Goal: Transaction & Acquisition: Obtain resource

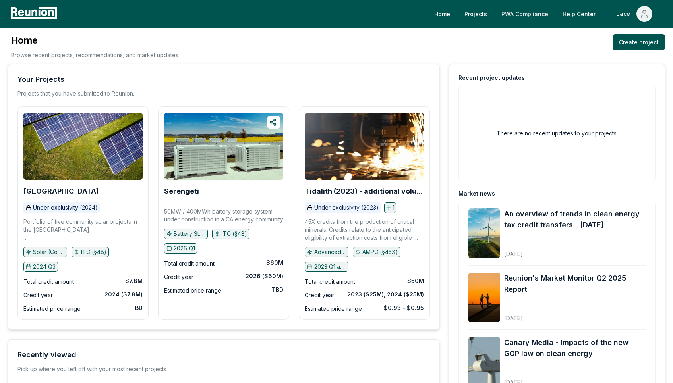
click at [518, 12] on link "PWA Compliance" at bounding box center [525, 14] width 60 height 16
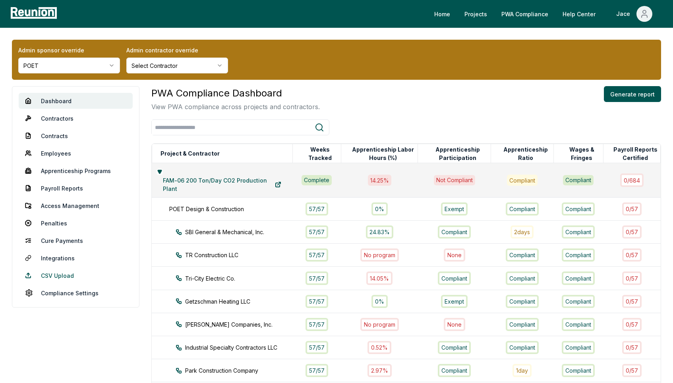
click at [66, 277] on link "CSV Upload" at bounding box center [76, 276] width 114 height 16
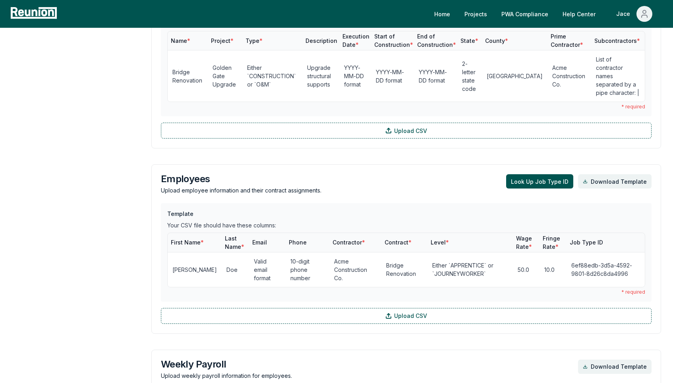
scroll to position [527, 0]
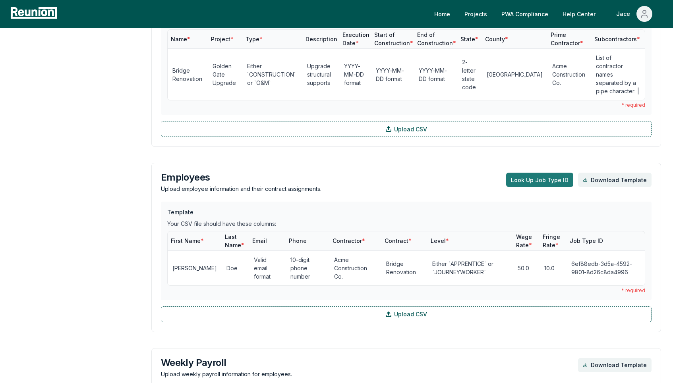
click at [525, 175] on button "Look Up Job Type ID" at bounding box center [539, 180] width 67 height 14
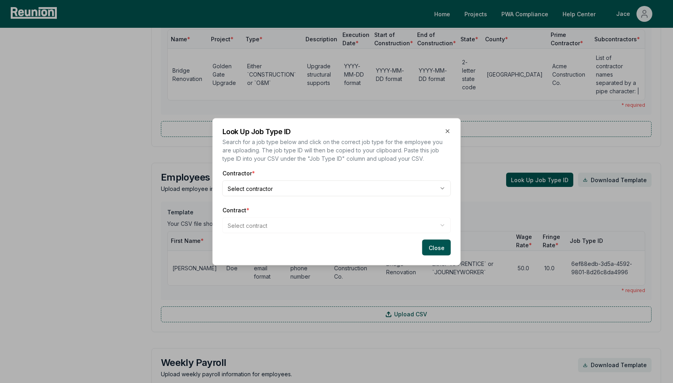
click at [286, 202] on div "Contractor * Select contractor Contract * Select contract" at bounding box center [336, 201] width 228 height 64
click at [281, 195] on body "Please visit us on your desktop We're working on making our marketplace mobile-…" at bounding box center [336, 149] width 673 height 1352
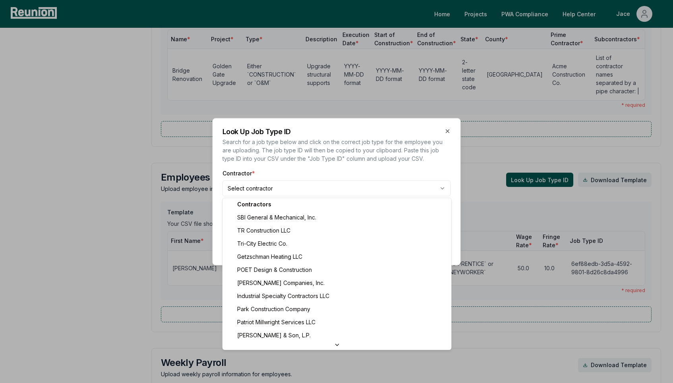
scroll to position [0, 0]
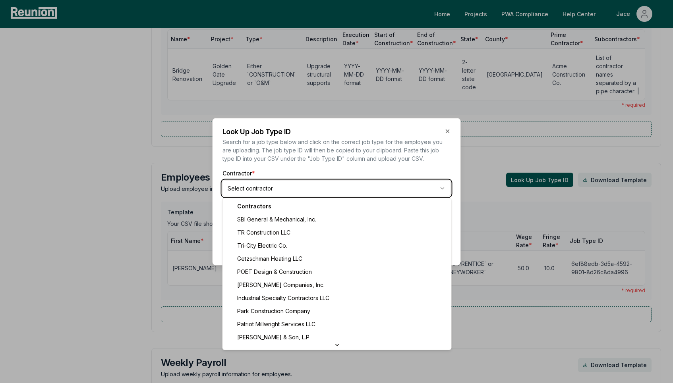
click at [206, 197] on div at bounding box center [336, 191] width 673 height 383
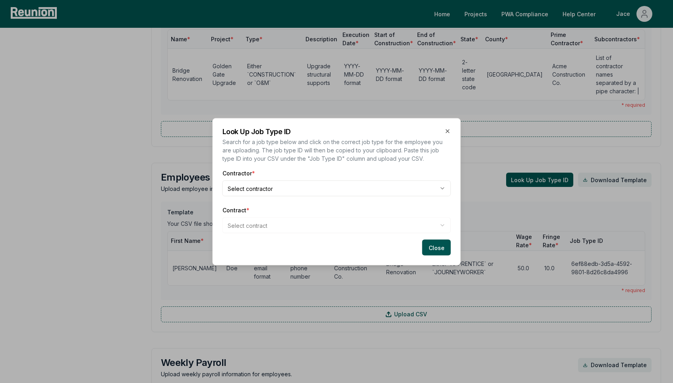
click at [206, 197] on div at bounding box center [336, 191] width 673 height 383
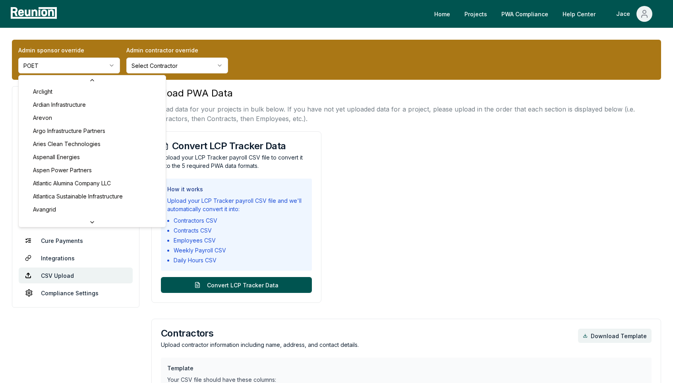
scroll to position [284, 0]
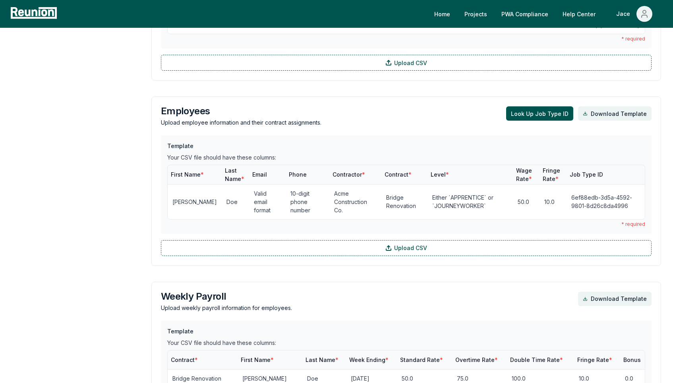
scroll to position [577, 0]
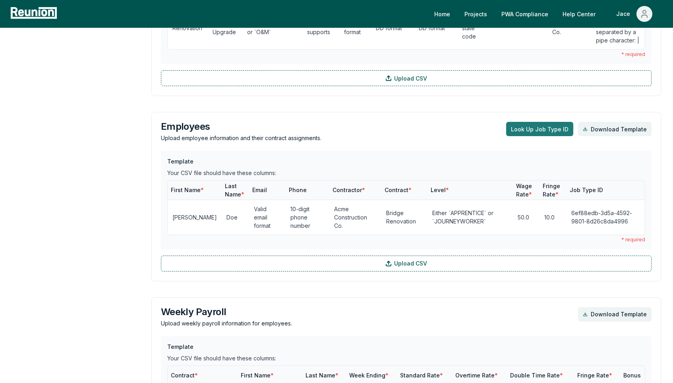
click at [565, 122] on button "Look Up Job Type ID" at bounding box center [539, 129] width 67 height 14
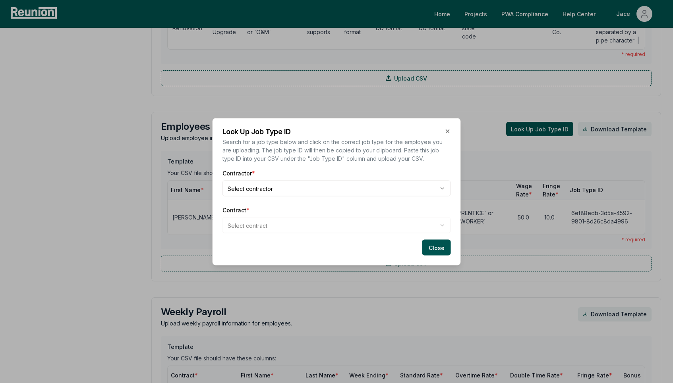
click at [287, 178] on div "Contractor * Select contractor" at bounding box center [336, 182] width 228 height 27
click at [265, 197] on div "Contractor * Select contractor Contract * Select contract" at bounding box center [336, 201] width 228 height 64
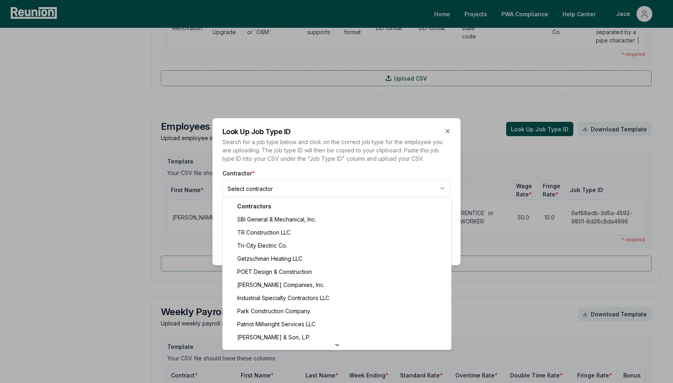
click at [271, 187] on body "Please visit us on your desktop We're working on making our marketplace mobile-…" at bounding box center [336, 99] width 673 height 1352
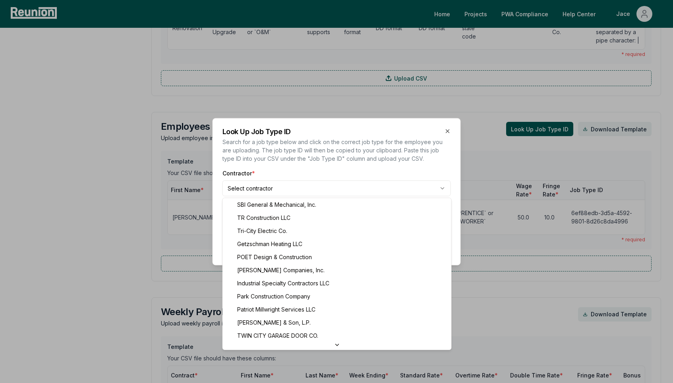
scroll to position [0, 0]
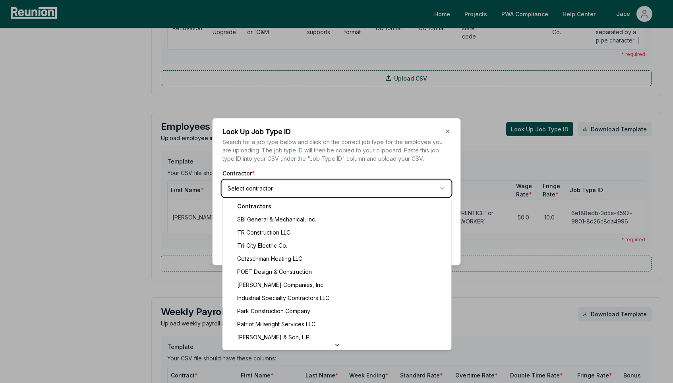
click at [266, 171] on body "Please visit us on your desktop We're working on making our marketplace mobile-…" at bounding box center [336, 99] width 673 height 1352
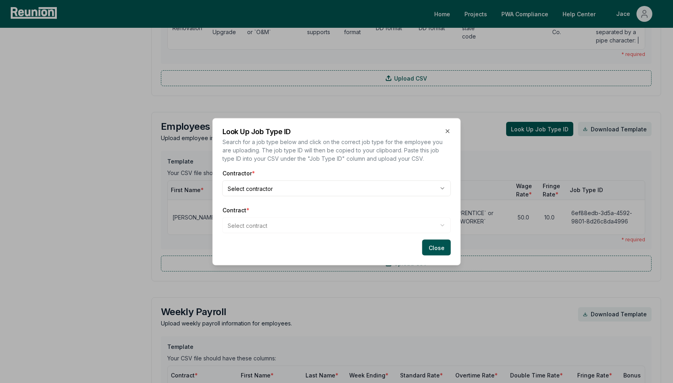
click at [200, 178] on div at bounding box center [336, 191] width 673 height 383
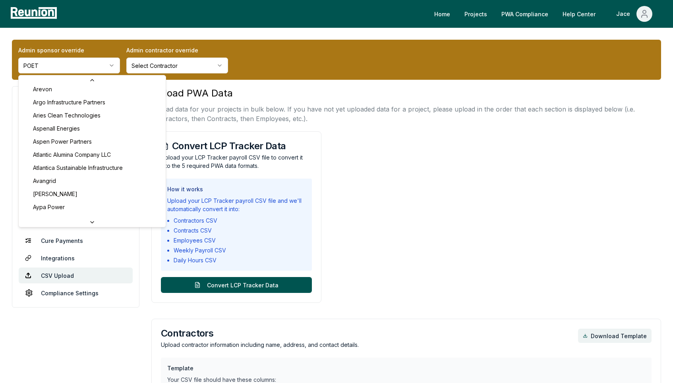
scroll to position [307, 0]
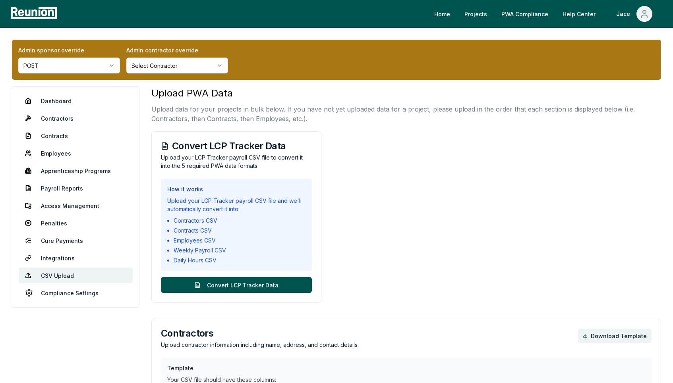
click at [261, 67] on div "Admin sponsor override POET Admin contractor override Select Contractor" at bounding box center [336, 60] width 649 height 40
click at [178, 77] on div "Admin sponsor override POET Admin contractor override Select Contractor" at bounding box center [336, 60] width 649 height 40
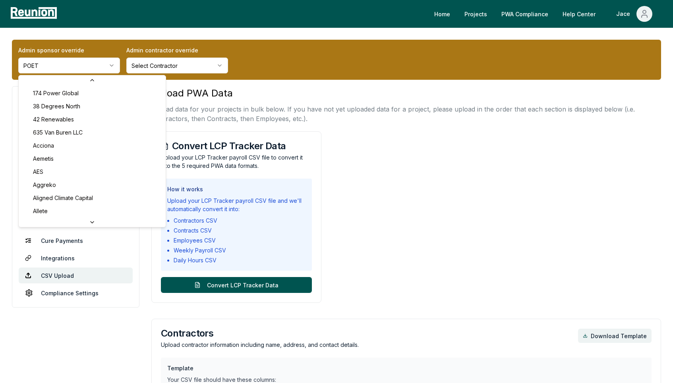
scroll to position [2293, 0]
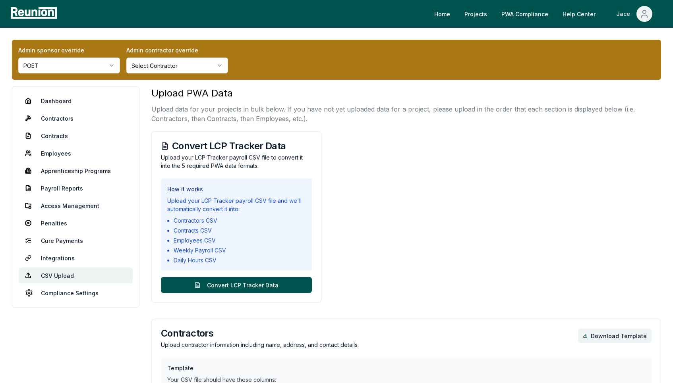
click at [630, 15] on div "Jace" at bounding box center [624, 14] width 17 height 16
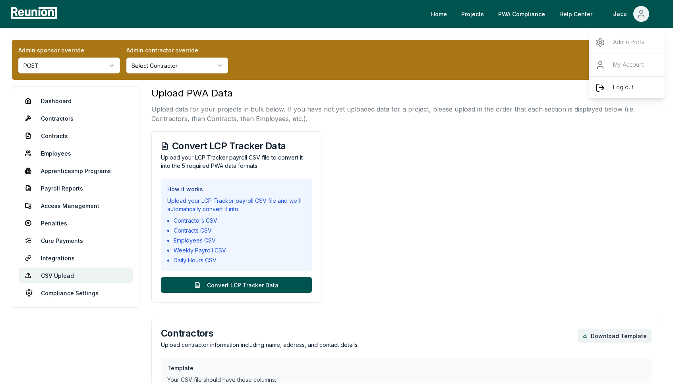
click at [622, 87] on p "Log out" at bounding box center [623, 88] width 20 height 10
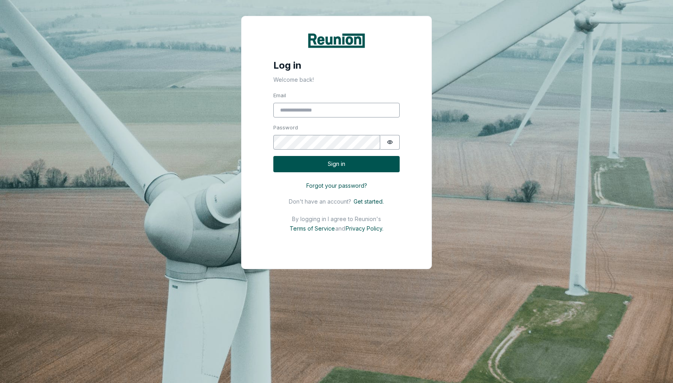
click at [361, 119] on fieldset "Sign in Email Password Password is hidden" at bounding box center [336, 121] width 126 height 58
click at [354, 116] on input "Email" at bounding box center [336, 110] width 126 height 15
type input "**********"
click at [306, 156] on button "Sign in" at bounding box center [336, 164] width 126 height 16
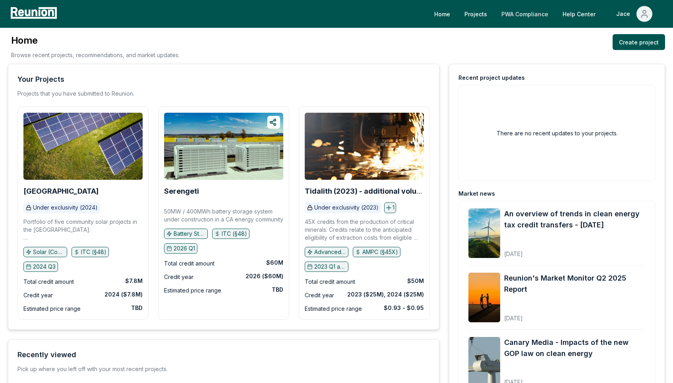
click at [515, 8] on link "PWA Compliance" at bounding box center [525, 14] width 60 height 16
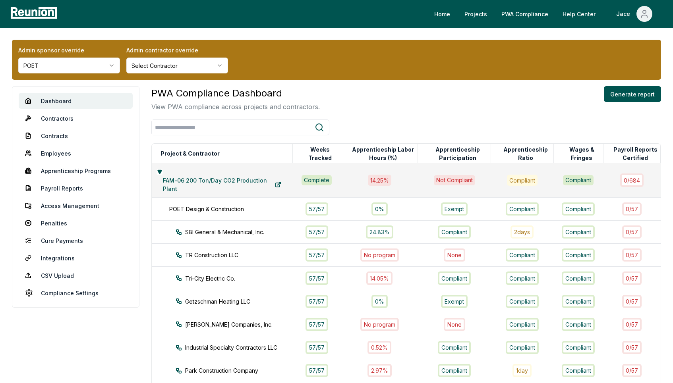
click at [296, 63] on div "Admin sponsor override POET Admin contractor override Select Contractor" at bounding box center [336, 60] width 649 height 40
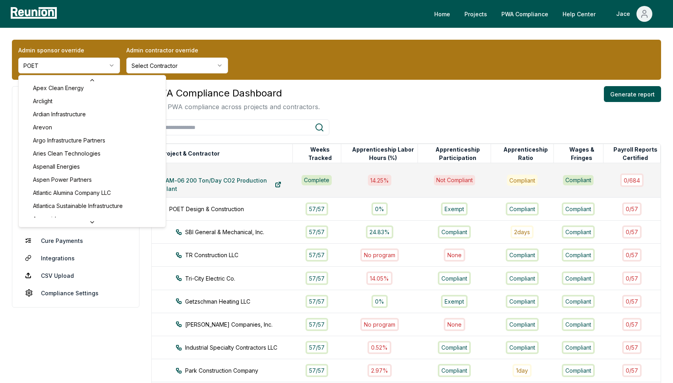
scroll to position [256, 0]
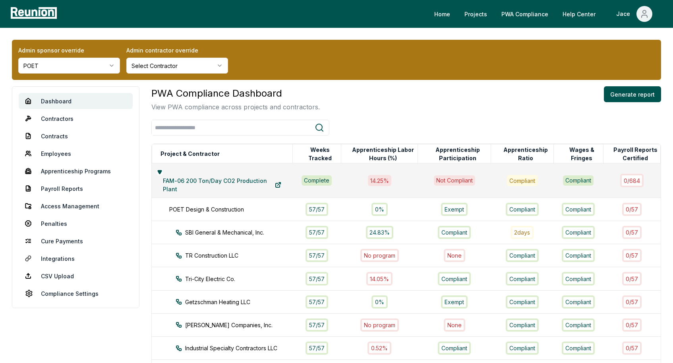
click at [71, 46] on label "Admin sponsor override" at bounding box center [69, 50] width 102 height 8
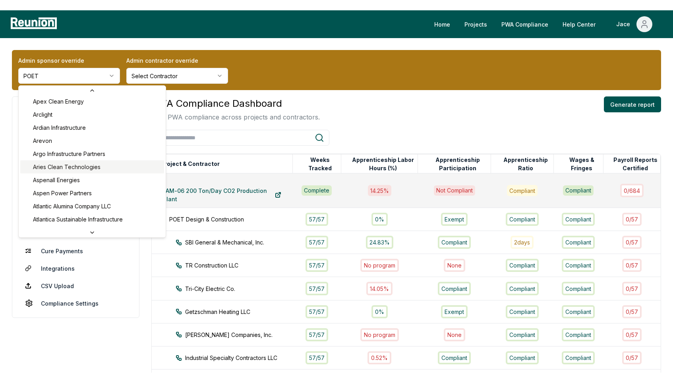
scroll to position [253, 0]
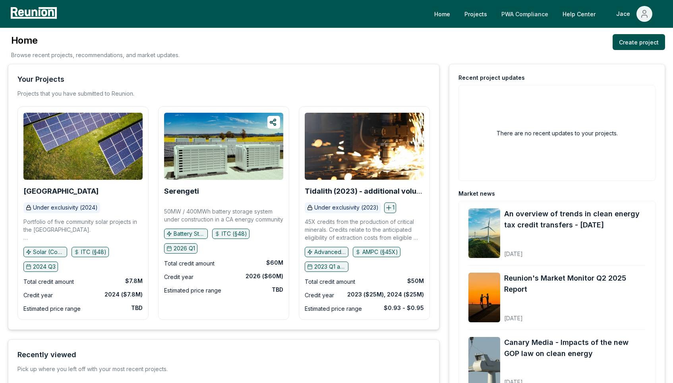
click at [532, 19] on link "PWA Compliance" at bounding box center [525, 14] width 60 height 16
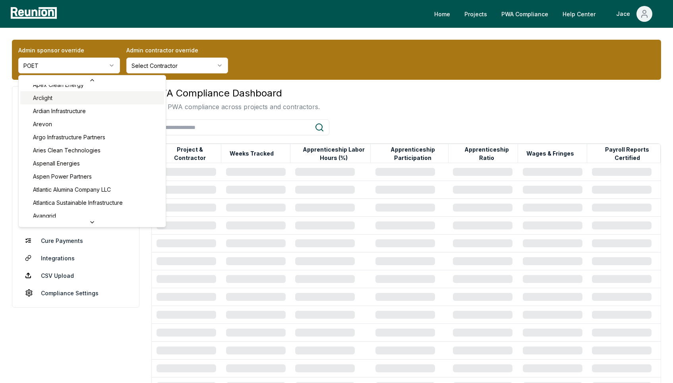
scroll to position [258, 0]
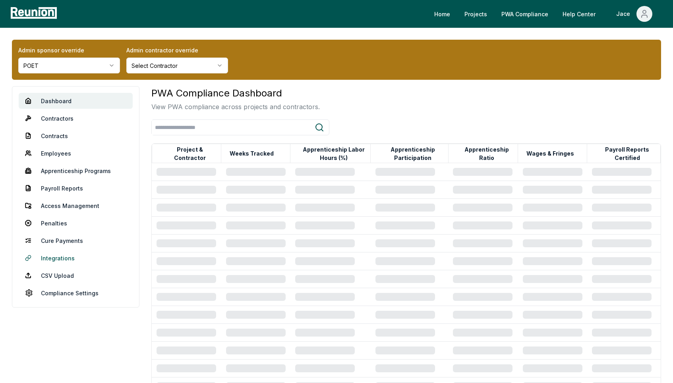
scroll to position [37, 0]
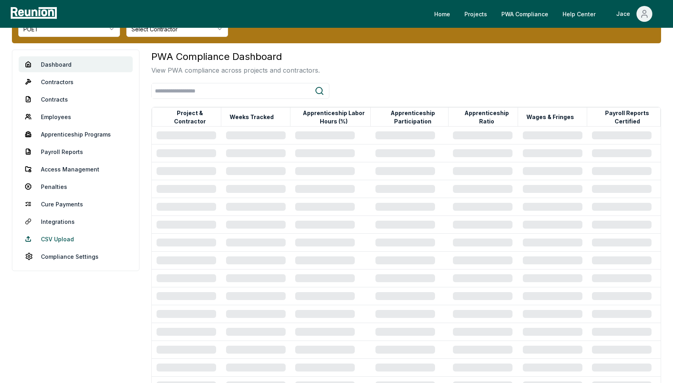
click at [57, 237] on link "CSV Upload" at bounding box center [76, 239] width 114 height 16
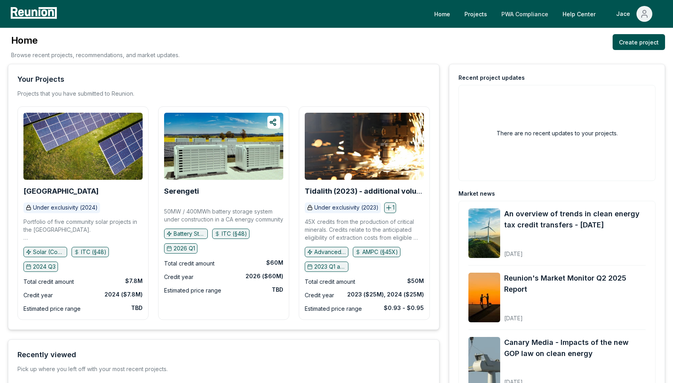
click at [529, 11] on link "PWA Compliance" at bounding box center [525, 14] width 60 height 16
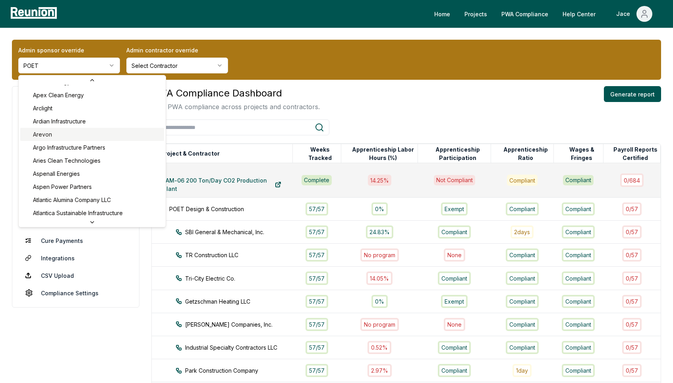
scroll to position [252, 0]
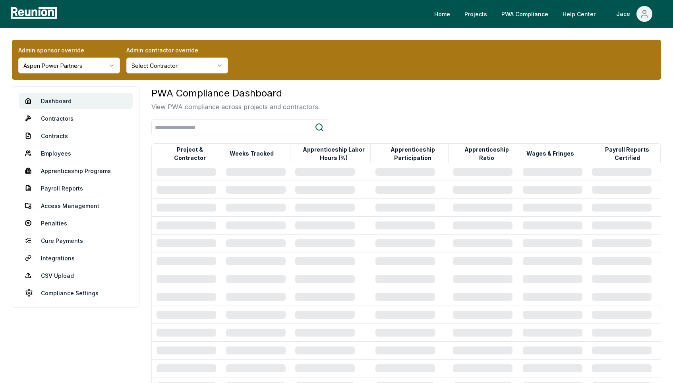
click at [280, 100] on div "PWA Compliance Dashboard View PWA compliance across projects and contractors." at bounding box center [235, 98] width 168 height 25
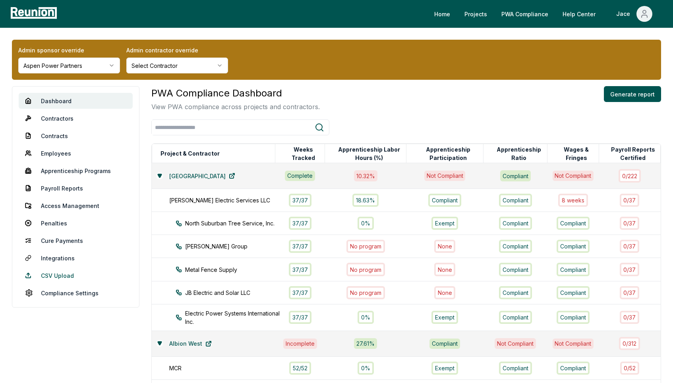
click at [62, 276] on link "CSV Upload" at bounding box center [76, 276] width 114 height 16
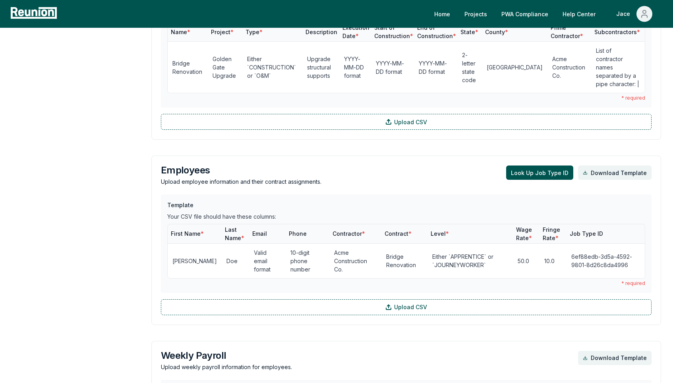
scroll to position [551, 0]
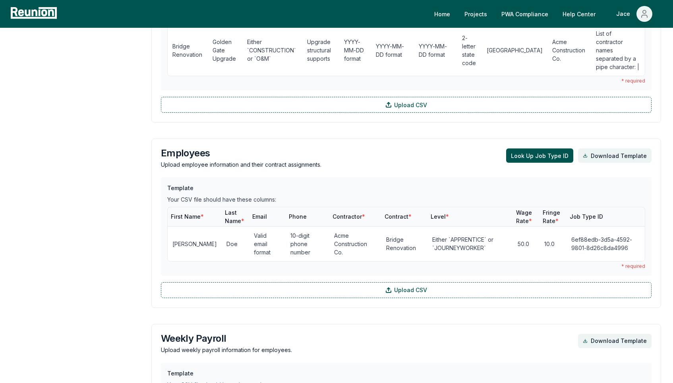
click at [521, 139] on div "Employees Upload employee information and their contract assignments. Look Up J…" at bounding box center [405, 224] width 509 height 170
click at [521, 149] on button "Look Up Job Type ID" at bounding box center [539, 156] width 67 height 14
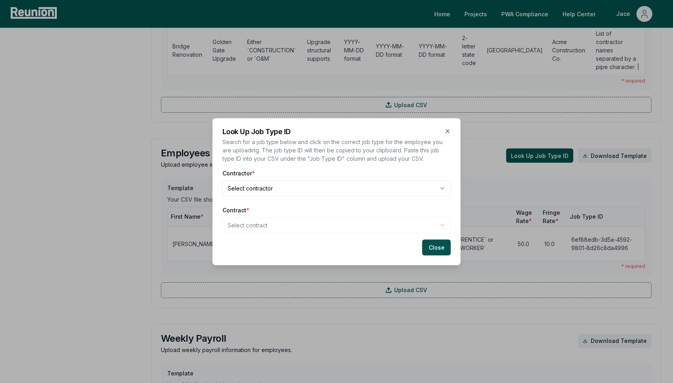
click at [264, 186] on body "Please visit us on your desktop We're working on making our marketplace mobile-…" at bounding box center [336, 125] width 673 height 1352
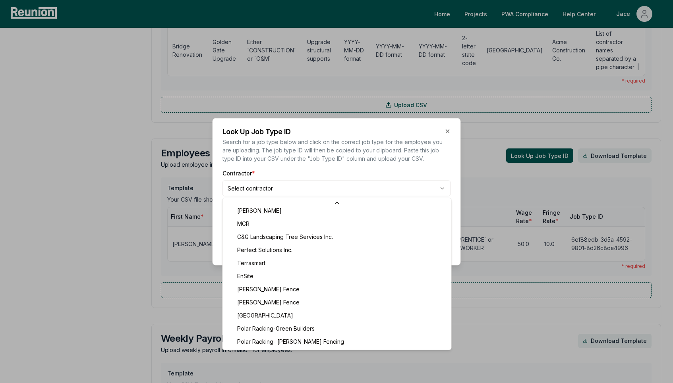
scroll to position [110, 0]
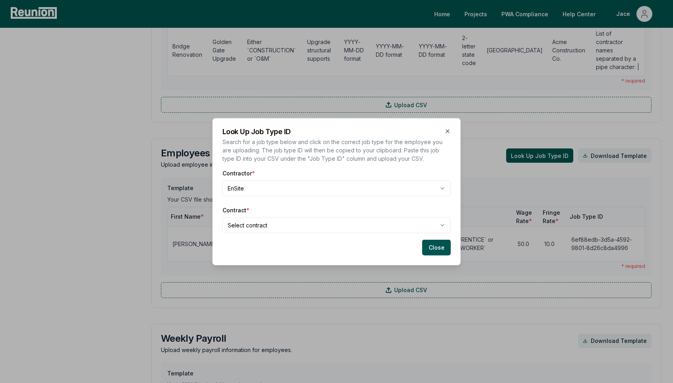
click at [266, 230] on body "Please visit us on your desktop We're working on making our marketplace mobile-…" at bounding box center [336, 125] width 673 height 1352
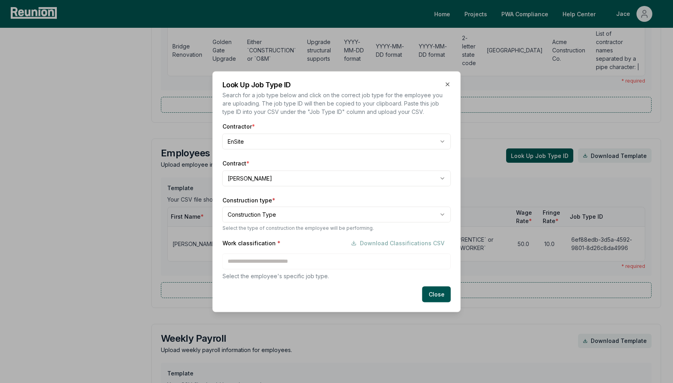
click at [282, 215] on body "Please visit us on your desktop We're working on making our marketplace mobile-…" at bounding box center [336, 125] width 673 height 1352
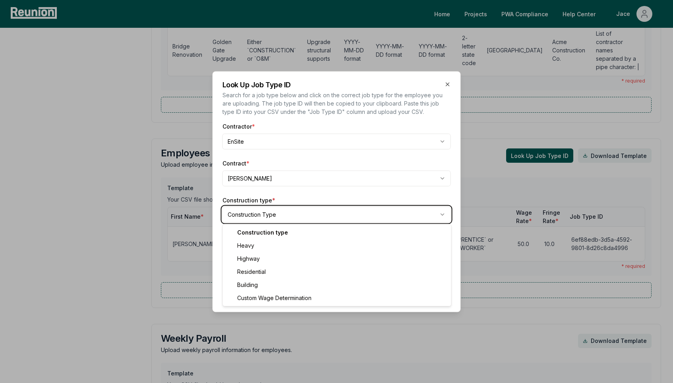
click at [281, 215] on body "Please visit us on your desktop We're working on making our marketplace mobile-…" at bounding box center [336, 125] width 673 height 1352
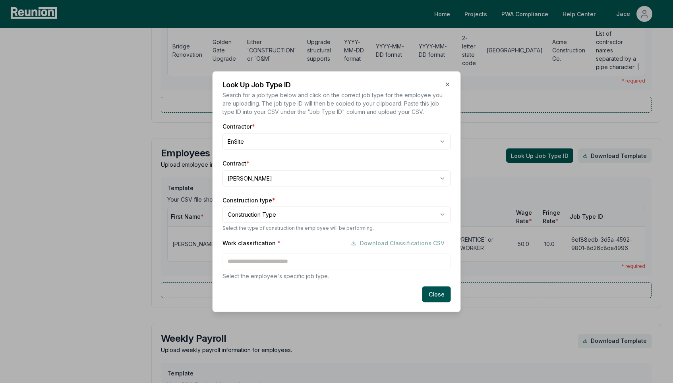
click at [285, 203] on label "Construction type *" at bounding box center [336, 200] width 228 height 8
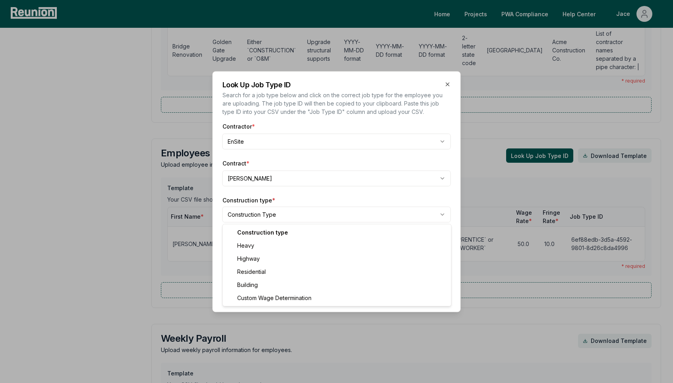
click at [279, 212] on body "Please visit us on your desktop We're working on making our marketplace mobile-…" at bounding box center [336, 125] width 673 height 1352
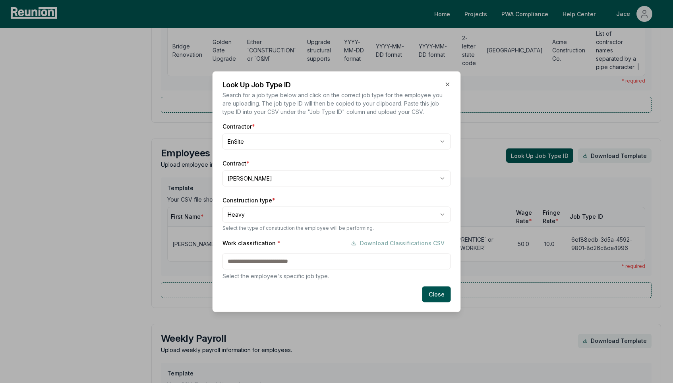
click at [270, 274] on p "Select the employee's specific job type." at bounding box center [336, 276] width 228 height 8
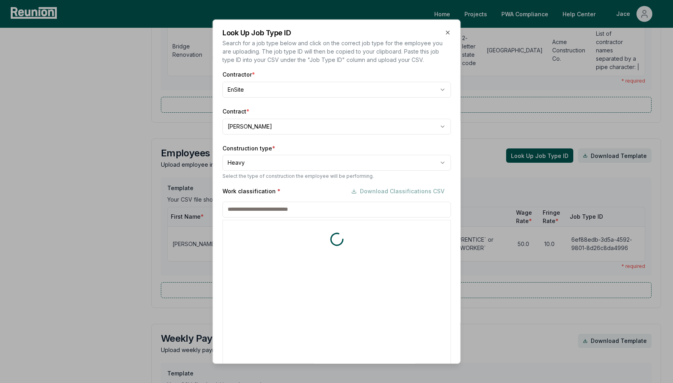
click at [268, 262] on div "Work classification * Download Classifications CSV * includes footnote * detail…" at bounding box center [336, 280] width 228 height 195
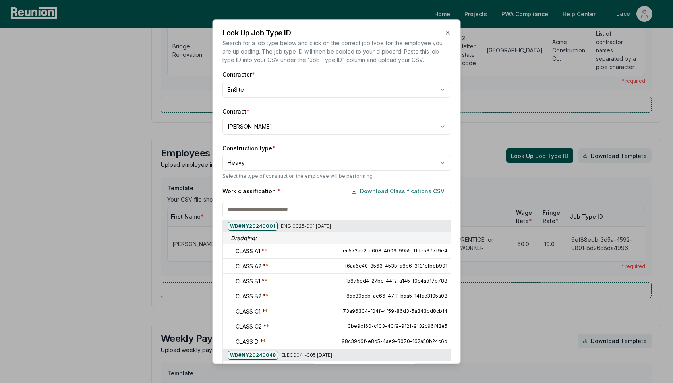
click at [368, 189] on button "Download Classifications CSV" at bounding box center [398, 191] width 106 height 16
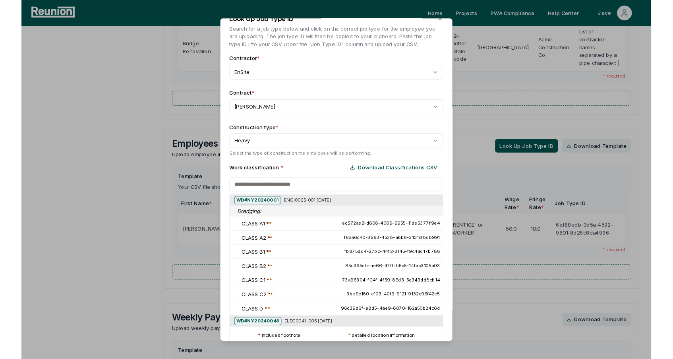
scroll to position [0, 0]
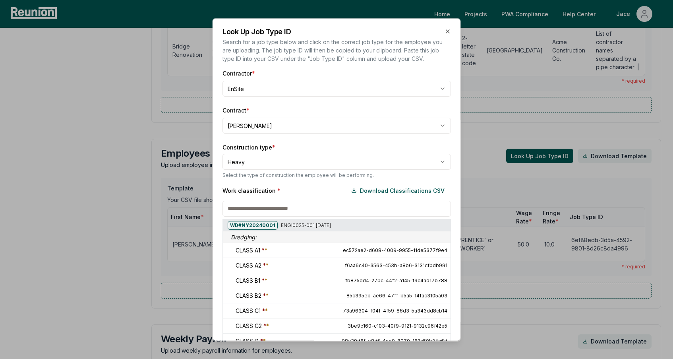
click at [155, 59] on div at bounding box center [336, 179] width 673 height 359
